Goal: Task Accomplishment & Management: Manage account settings

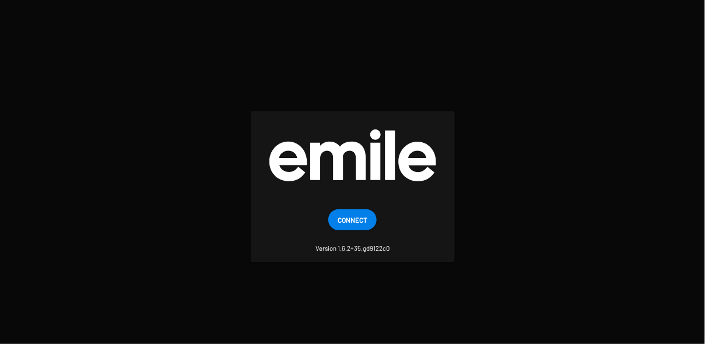
click at [353, 214] on span "Connect" at bounding box center [352, 219] width 30 height 21
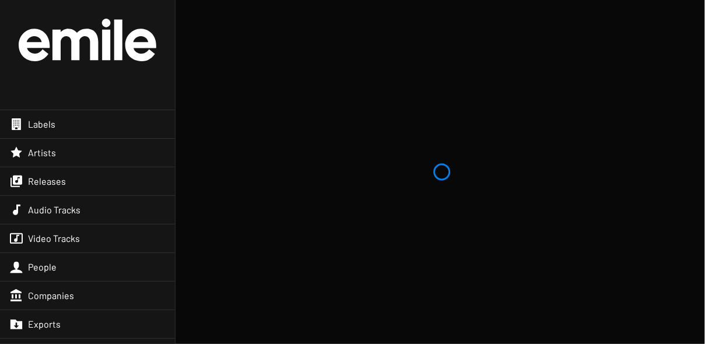
click at [128, 125] on div "Labels" at bounding box center [87, 124] width 175 height 28
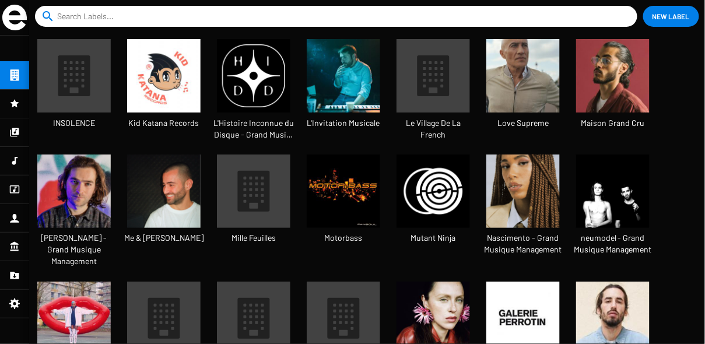
click at [175, 81] on img at bounding box center [163, 75] width 73 height 73
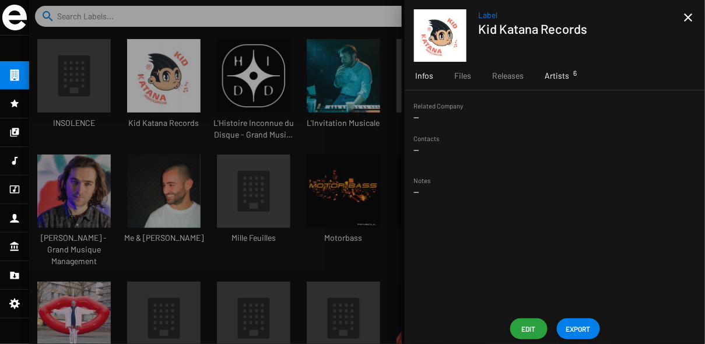
click at [560, 73] on span "Artists 6" at bounding box center [556, 76] width 24 height 12
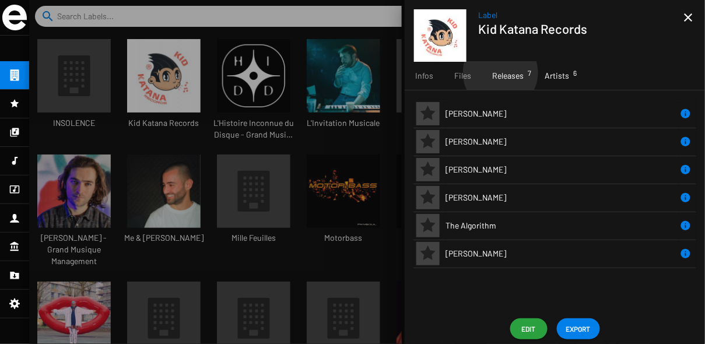
click at [500, 73] on span "Releases 7" at bounding box center [507, 76] width 31 height 12
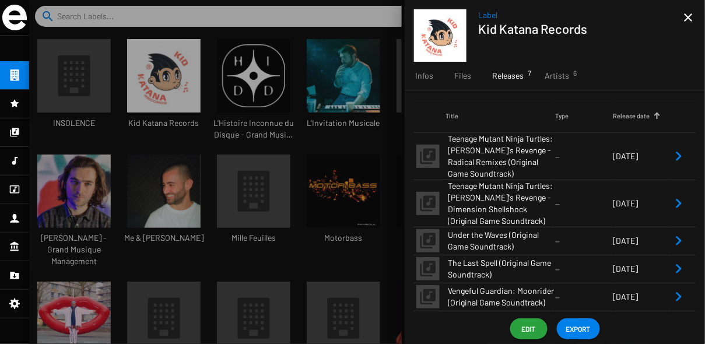
click at [681, 156] on icon "Remove Reference" at bounding box center [678, 156] width 14 height 14
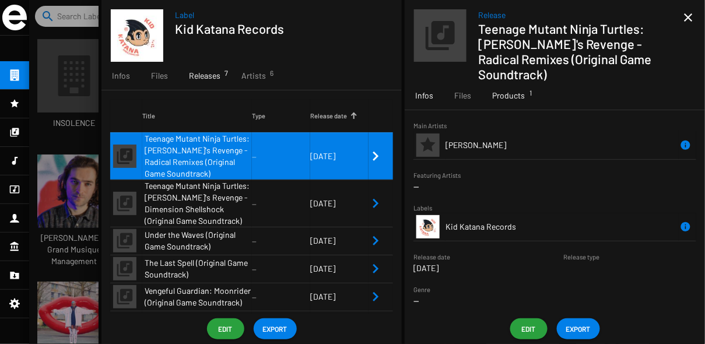
click at [519, 100] on span "Products 1" at bounding box center [508, 96] width 33 height 12
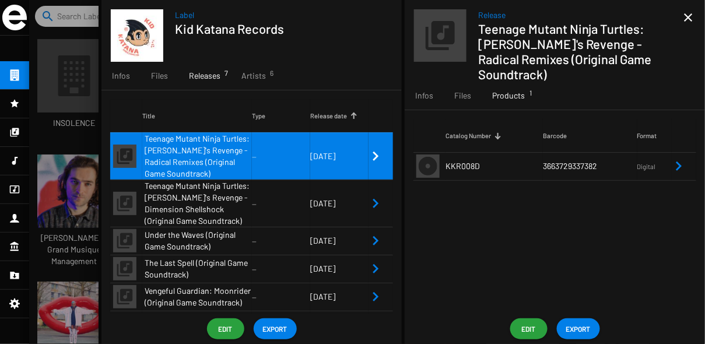
click at [343, 189] on td "[DATE]" at bounding box center [339, 203] width 58 height 47
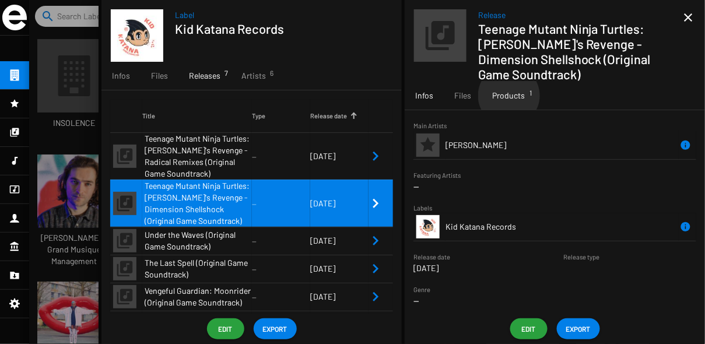
click at [508, 96] on span "Products 1" at bounding box center [508, 96] width 33 height 12
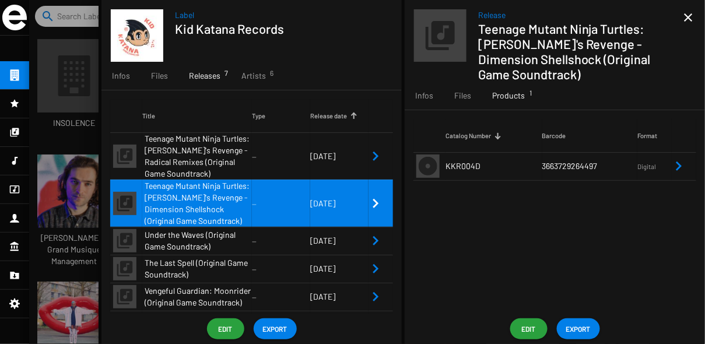
click at [310, 241] on span "[DATE]" at bounding box center [322, 240] width 25 height 10
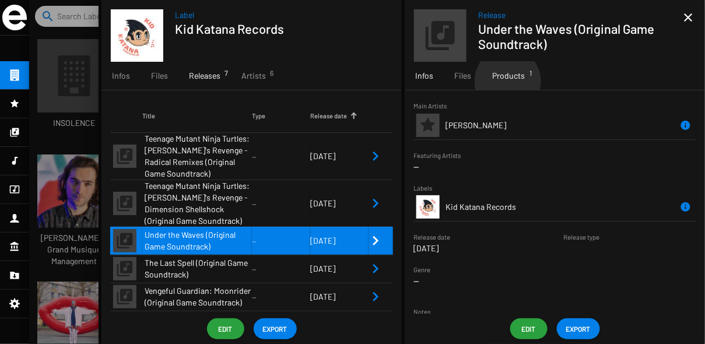
click at [507, 81] on span "Products 1" at bounding box center [508, 76] width 33 height 12
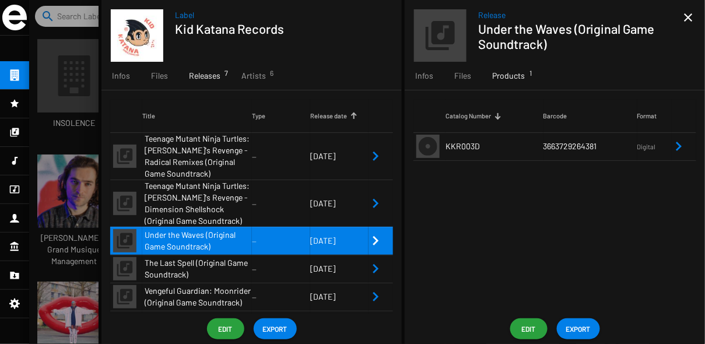
click at [332, 261] on td "[DATE]" at bounding box center [339, 269] width 58 height 28
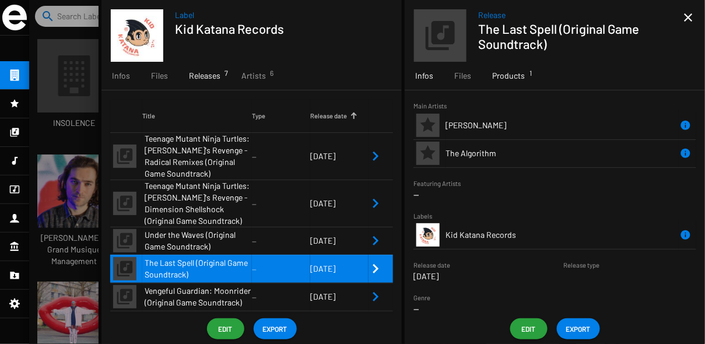
click at [522, 72] on span "Products 1" at bounding box center [508, 76] width 33 height 12
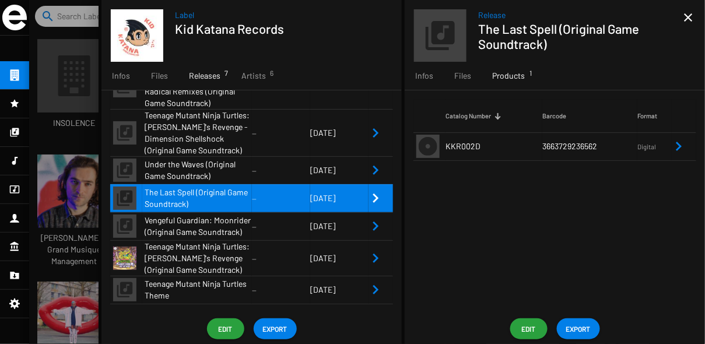
click at [310, 221] on span "[DATE]" at bounding box center [322, 226] width 25 height 10
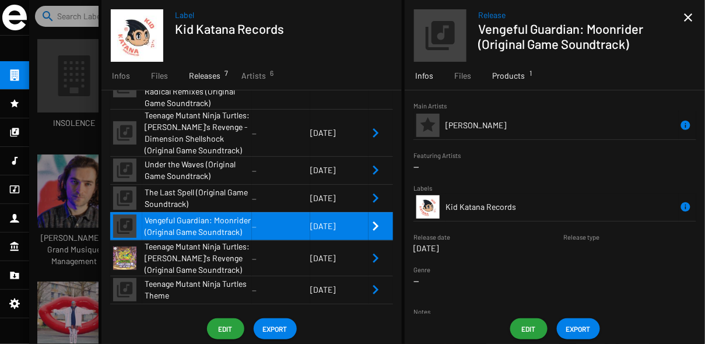
click at [515, 78] on span "Products 1" at bounding box center [508, 76] width 33 height 12
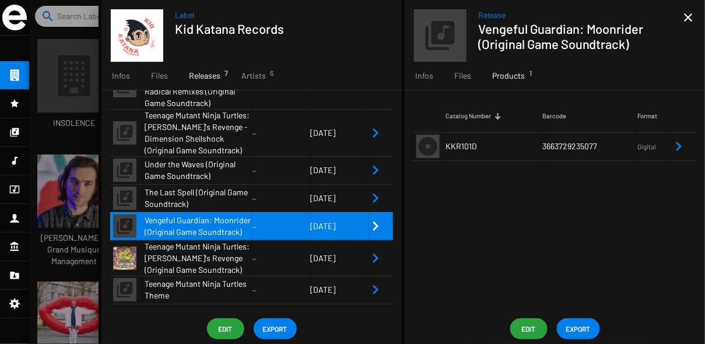
click at [278, 253] on td "--" at bounding box center [281, 258] width 58 height 36
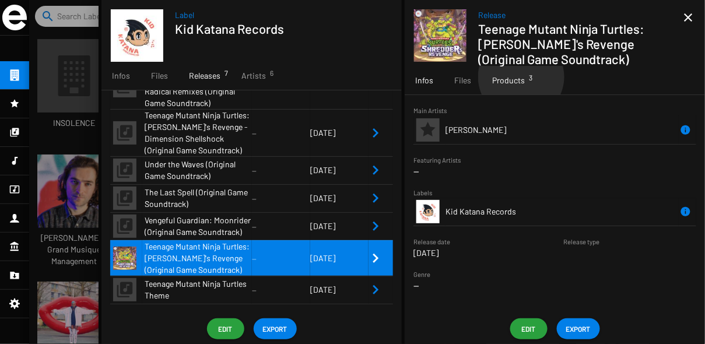
click at [521, 77] on span "Products 3" at bounding box center [508, 81] width 33 height 12
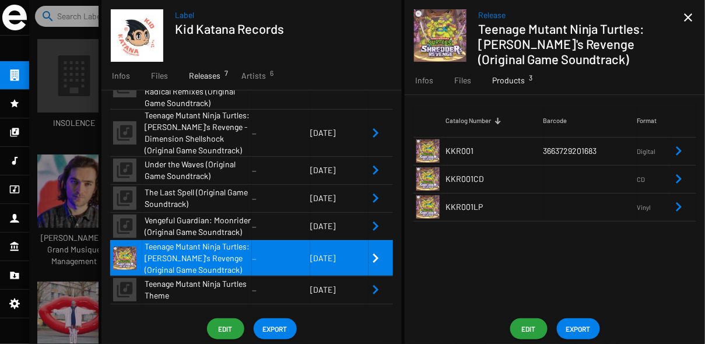
click at [305, 290] on small "--" at bounding box center [281, 289] width 58 height 10
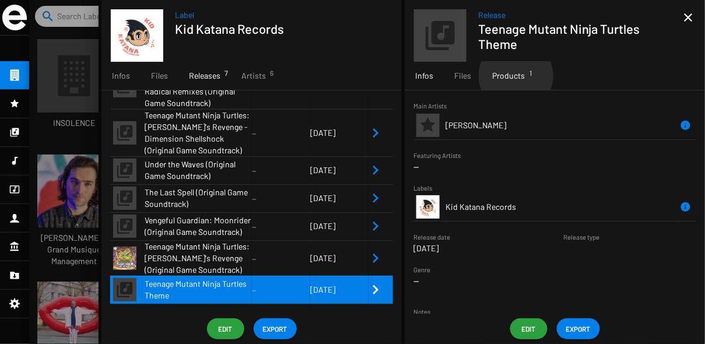
click at [515, 76] on span "Products 1" at bounding box center [508, 76] width 33 height 12
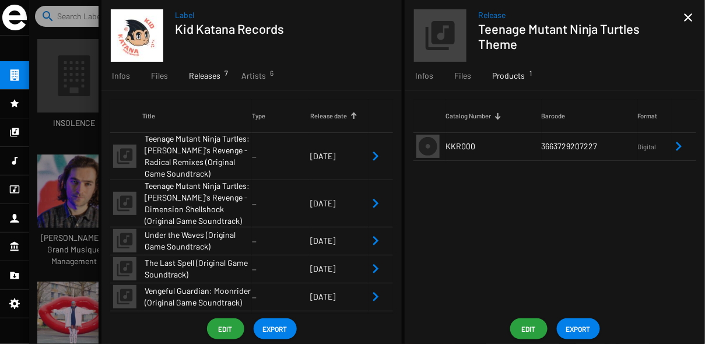
click at [283, 162] on td "--" at bounding box center [281, 155] width 58 height 47
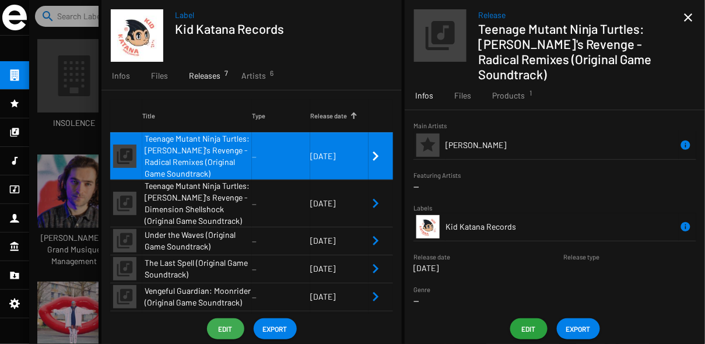
click at [226, 328] on span "Edit" at bounding box center [225, 328] width 19 height 21
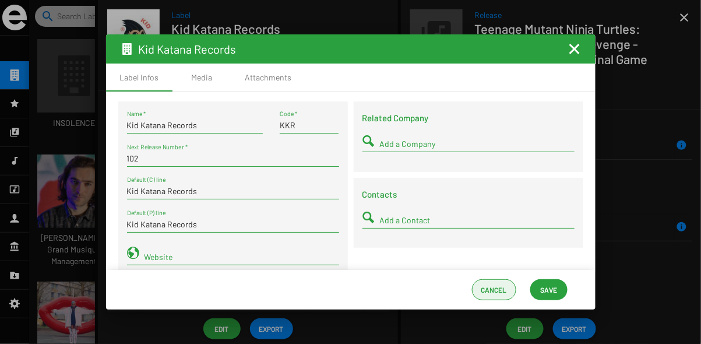
click at [494, 289] on span "Cancel" at bounding box center [494, 289] width 26 height 21
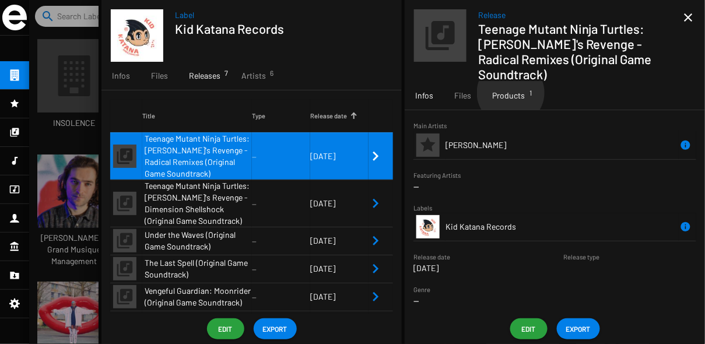
click at [509, 93] on span "Products 1" at bounding box center [508, 96] width 33 height 12
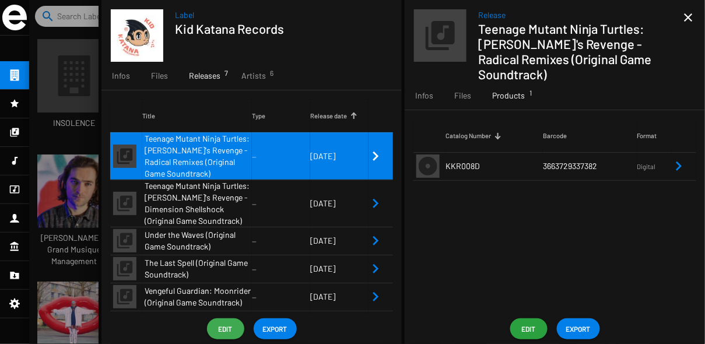
click at [226, 327] on span "Edit" at bounding box center [225, 328] width 19 height 21
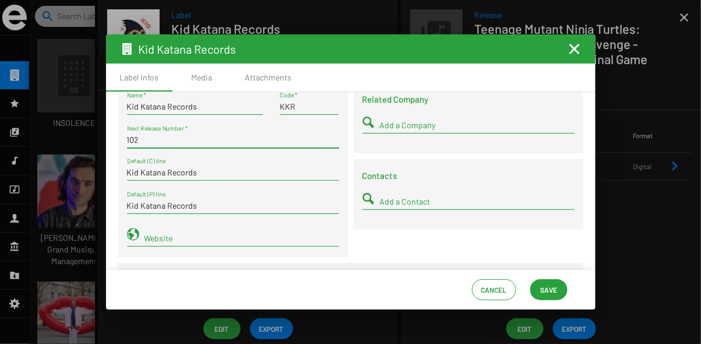
drag, startPoint x: 188, startPoint y: 139, endPoint x: 74, endPoint y: 137, distance: 114.3
click at [73, 138] on div "Kid Katana Records Label Infos Media Attachments Kid Katana Records Name * KKR …" at bounding box center [350, 172] width 701 height 344
type input "9"
click at [557, 293] on span "Save" at bounding box center [549, 289] width 19 height 21
click at [575, 50] on mat-icon "Fermer la fenêtre" at bounding box center [575, 49] width 14 height 14
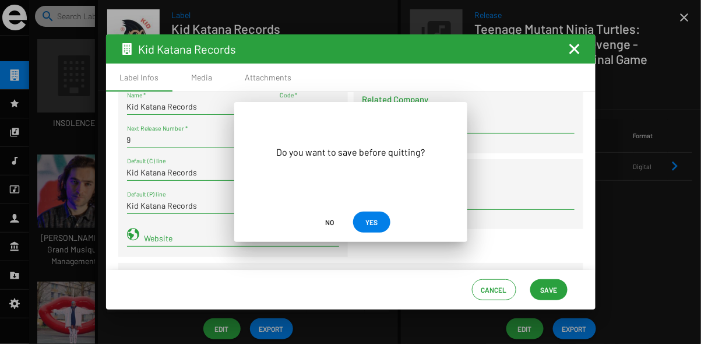
click at [365, 224] on span "YES" at bounding box center [372, 222] width 19 height 21
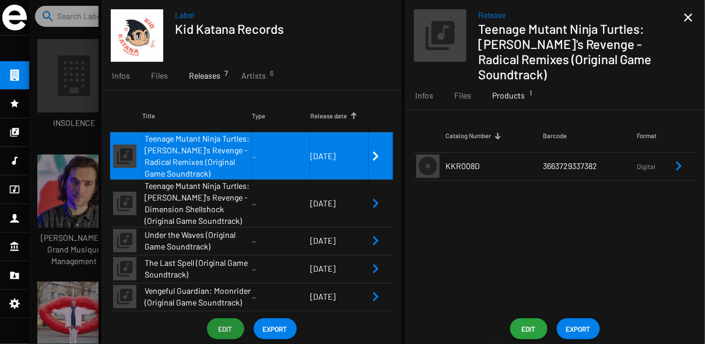
click at [228, 328] on span "Edit" at bounding box center [225, 328] width 19 height 21
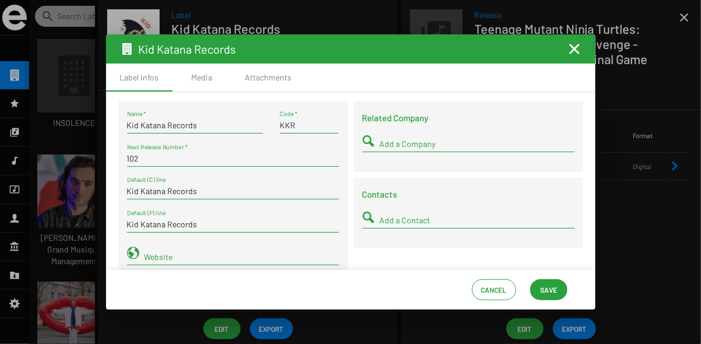
click at [578, 50] on mat-icon "Fermer la fenêtre" at bounding box center [575, 49] width 14 height 14
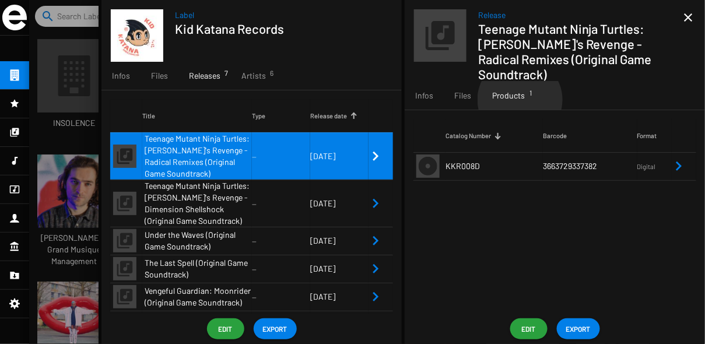
click at [519, 100] on span "Products 1" at bounding box center [508, 96] width 33 height 12
click at [237, 195] on span "Teenage Mutant Ninja Turtles: [PERSON_NAME]'s Revenge - Dimension Shellshock (O…" at bounding box center [198, 203] width 107 height 47
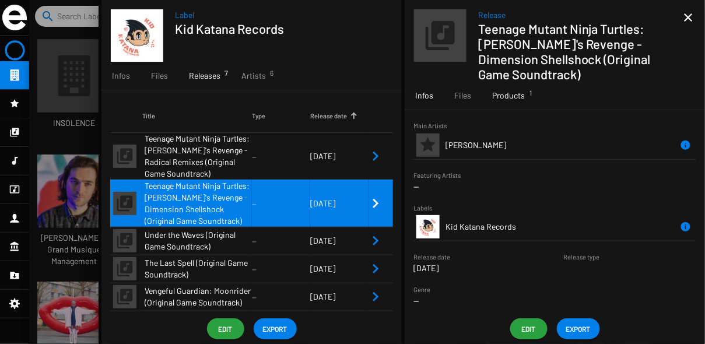
click at [510, 102] on div "Products 1" at bounding box center [508, 96] width 54 height 28
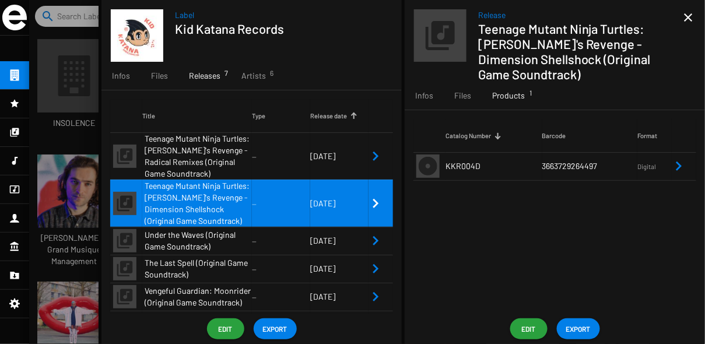
click at [335, 241] on span "[DATE]" at bounding box center [322, 240] width 25 height 10
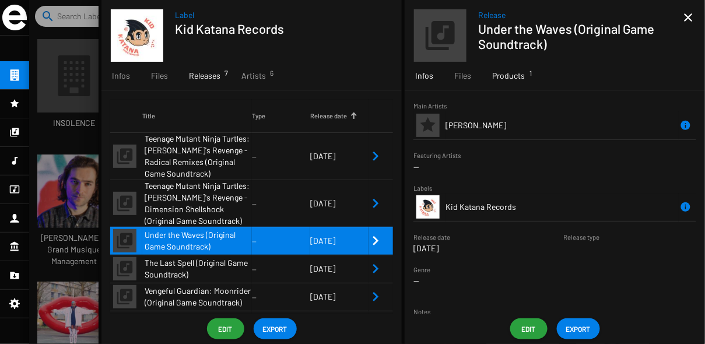
click at [500, 82] on div "Products 1" at bounding box center [508, 76] width 54 height 28
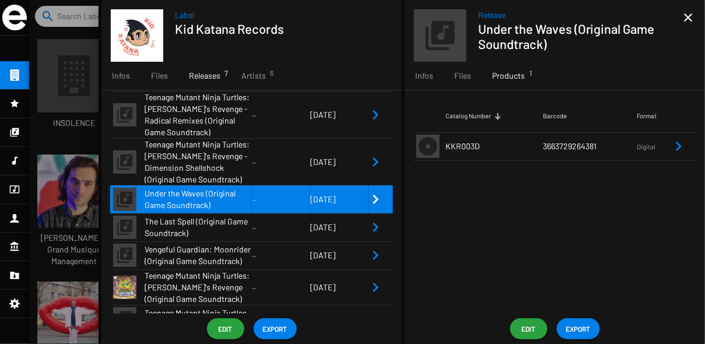
scroll to position [68, 0]
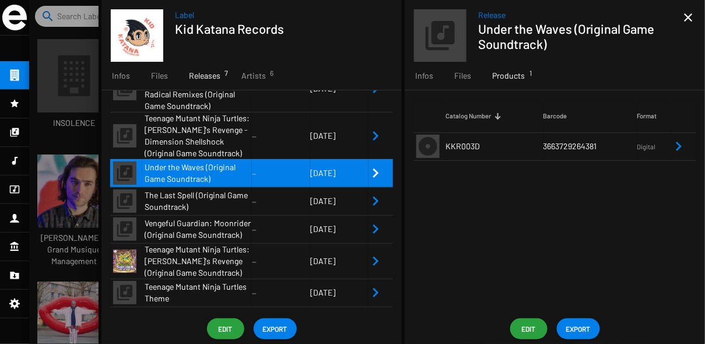
click at [306, 204] on small "--" at bounding box center [281, 201] width 58 height 10
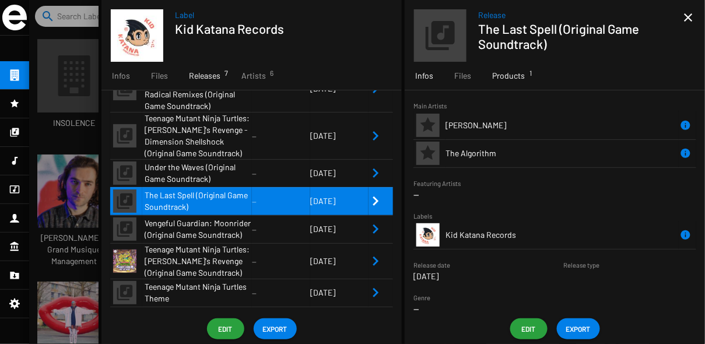
click at [501, 73] on span "Products 1" at bounding box center [508, 76] width 33 height 12
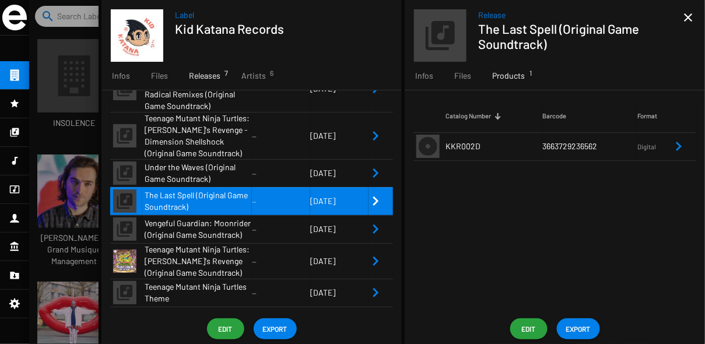
click at [313, 243] on td "[DATE]" at bounding box center [339, 229] width 58 height 28
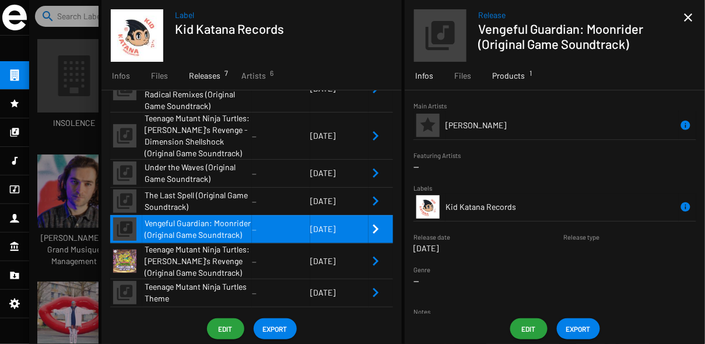
click at [514, 79] on span "Products 1" at bounding box center [508, 76] width 33 height 12
